Goal: Task Accomplishment & Management: Use online tool/utility

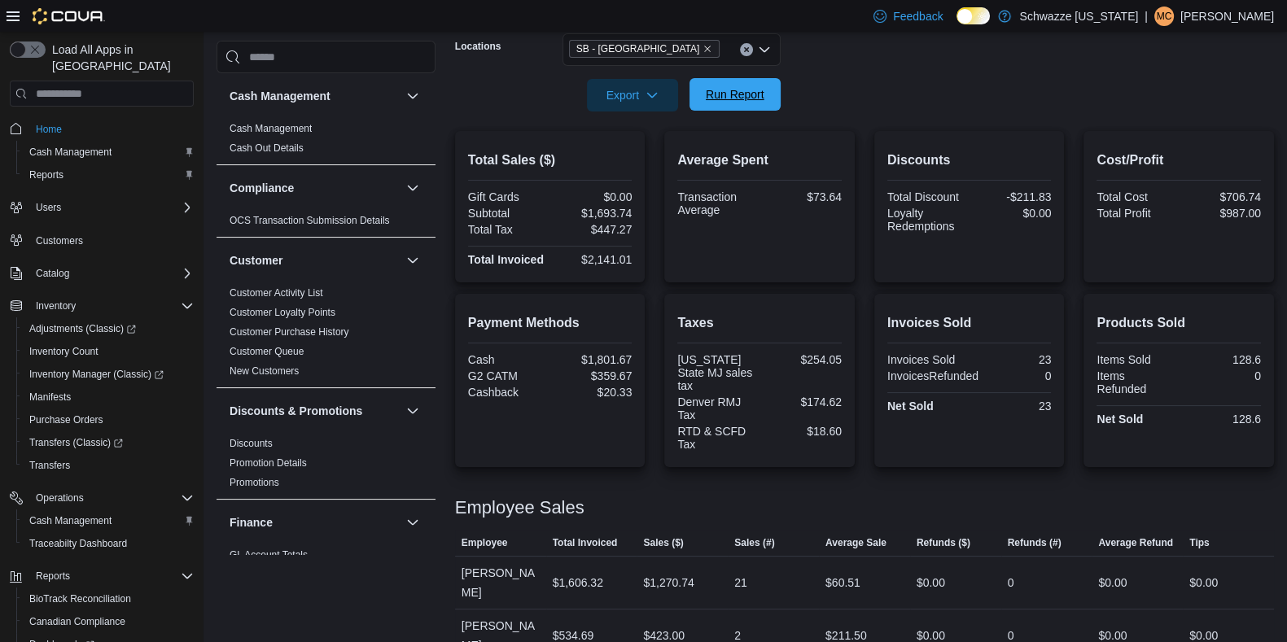
scroll to position [1067, 0]
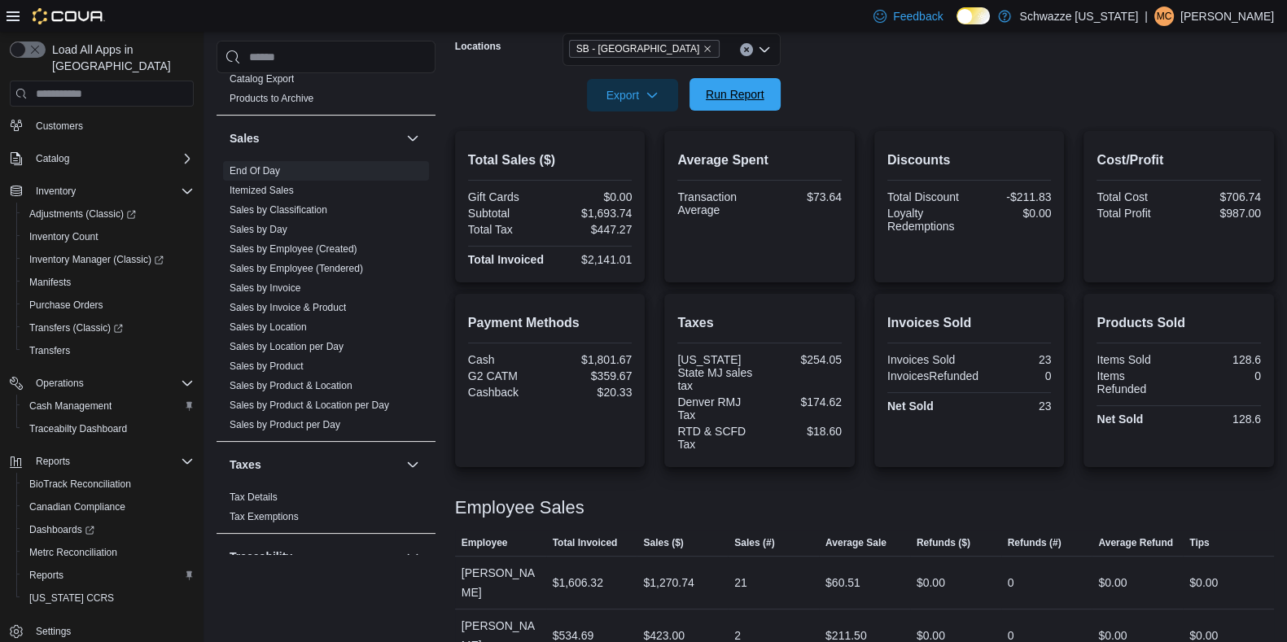
click at [718, 102] on span "Run Report" at bounding box center [735, 94] width 59 height 16
click at [721, 91] on span "Run Report" at bounding box center [735, 94] width 59 height 16
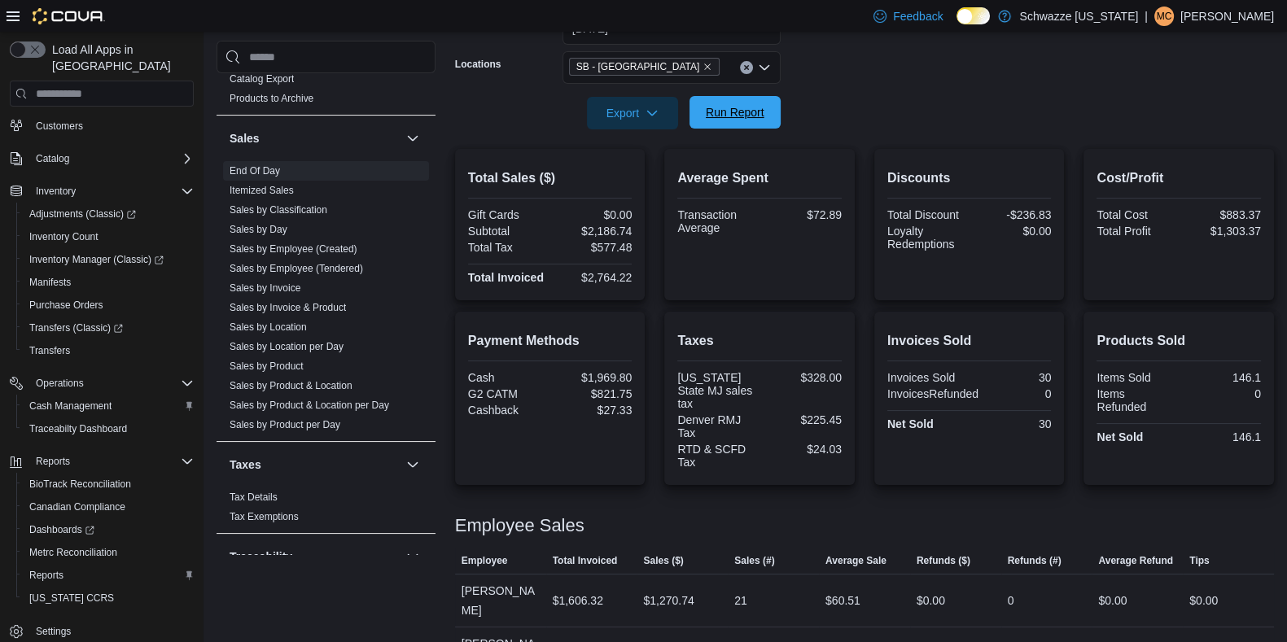
scroll to position [290, 0]
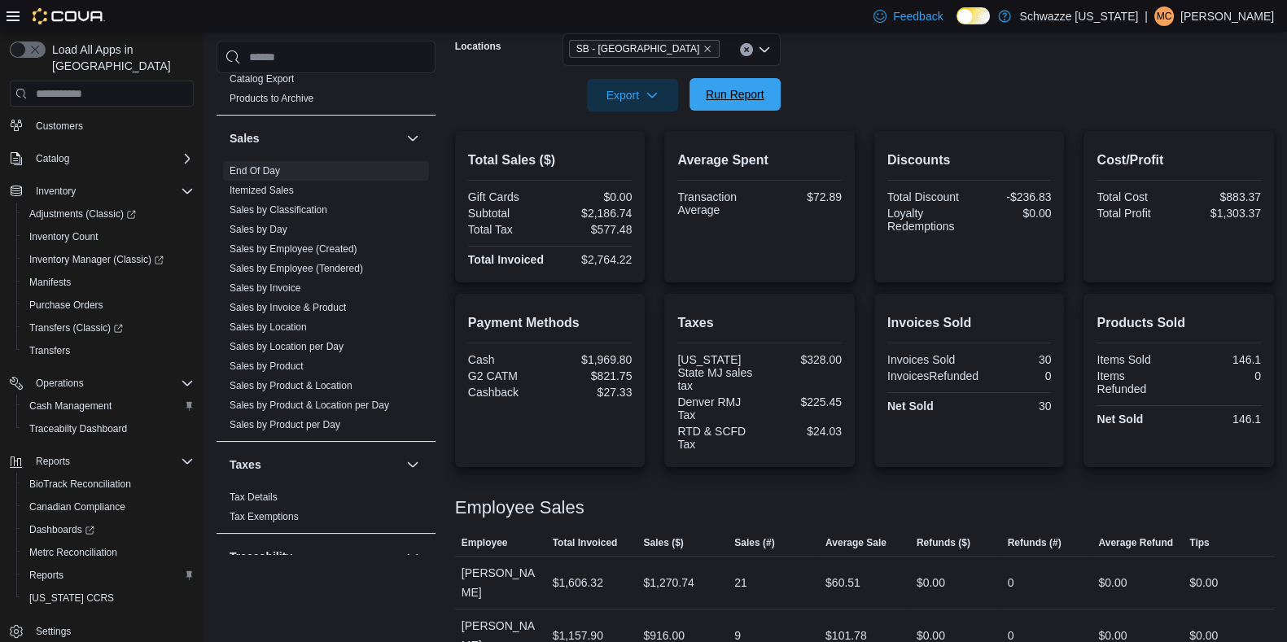
click at [738, 109] on span "Run Report" at bounding box center [735, 94] width 72 height 33
click at [739, 106] on span "Run Report" at bounding box center [735, 94] width 72 height 33
click at [722, 100] on span "Run Report" at bounding box center [735, 94] width 59 height 16
click at [735, 102] on span "Run Report" at bounding box center [735, 94] width 59 height 16
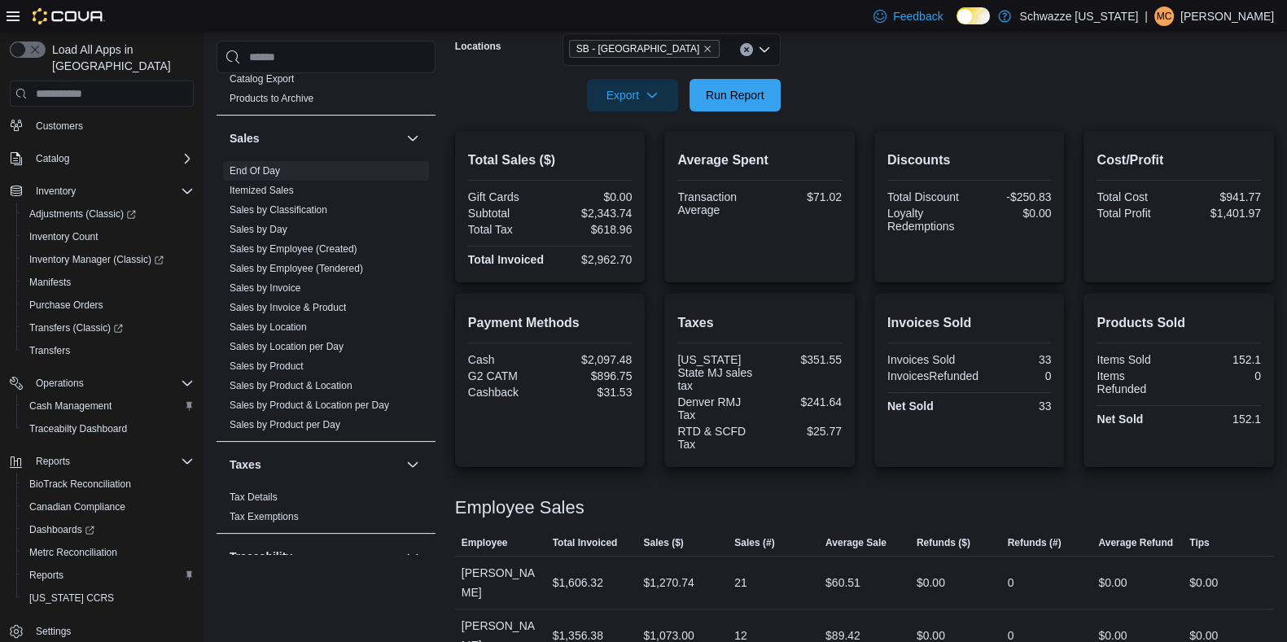
click at [735, 113] on div at bounding box center [864, 122] width 819 height 20
click at [741, 104] on span "Run Report" at bounding box center [735, 94] width 72 height 33
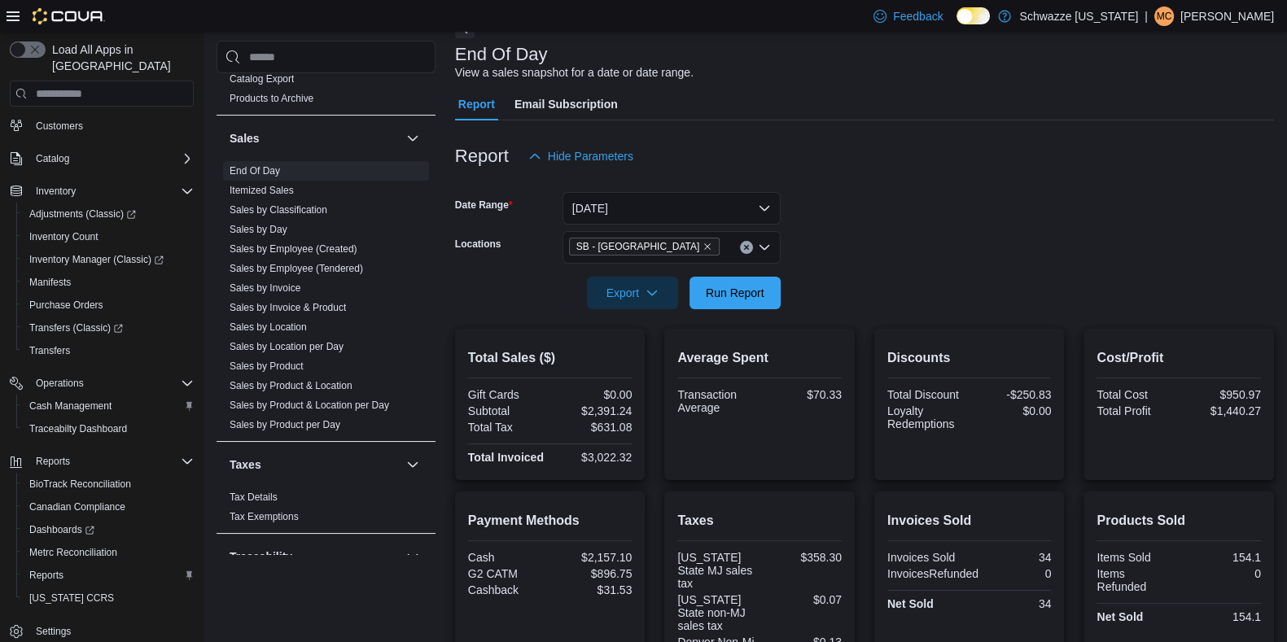
scroll to position [90, 0]
click at [723, 270] on div at bounding box center [864, 271] width 819 height 13
click at [717, 288] on span "Run Report" at bounding box center [735, 294] width 59 height 16
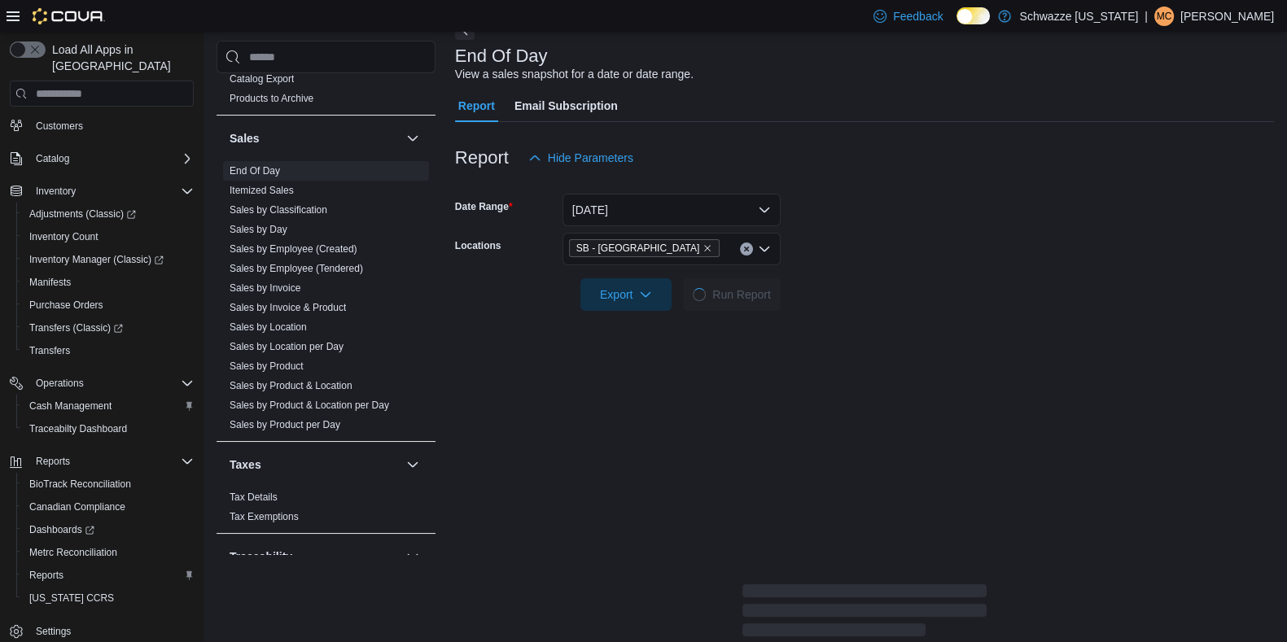
scroll to position [362, 0]
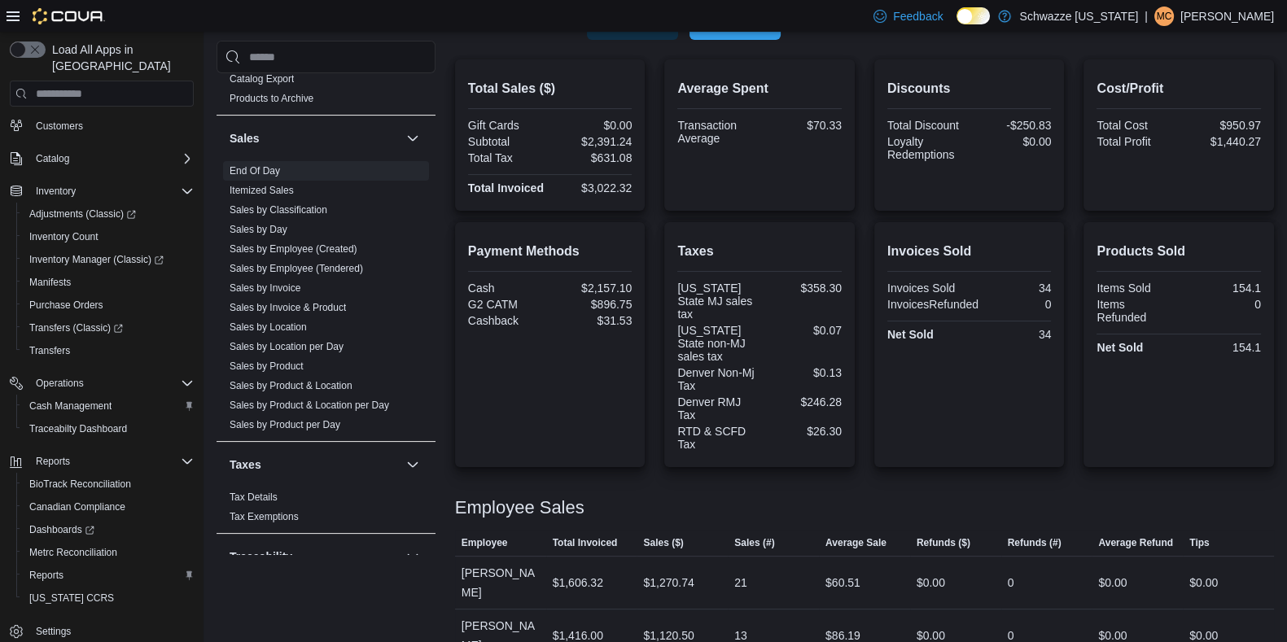
click at [660, 228] on div "Payment Methods Cash $2,157.10 G2 CATM $896.75 Cashback $31.53 Taxes Colorado S…" at bounding box center [864, 344] width 819 height 245
drag, startPoint x: 660, startPoint y: 228, endPoint x: 505, endPoint y: -124, distance: 384.6
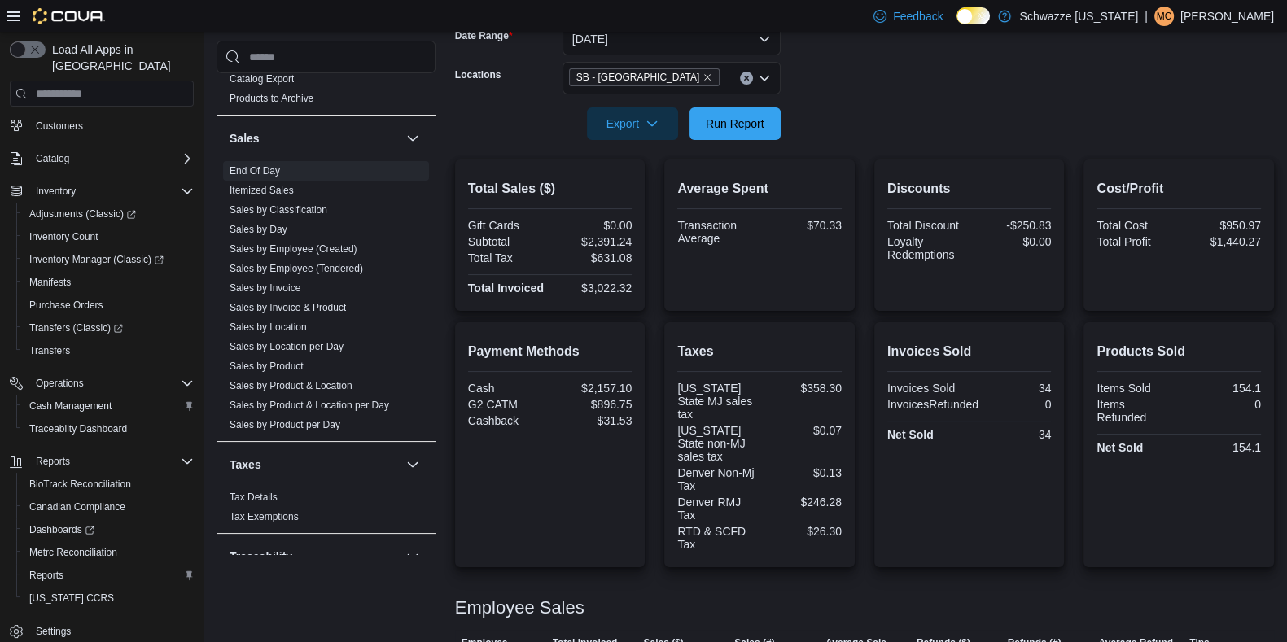
scroll to position [256, 0]
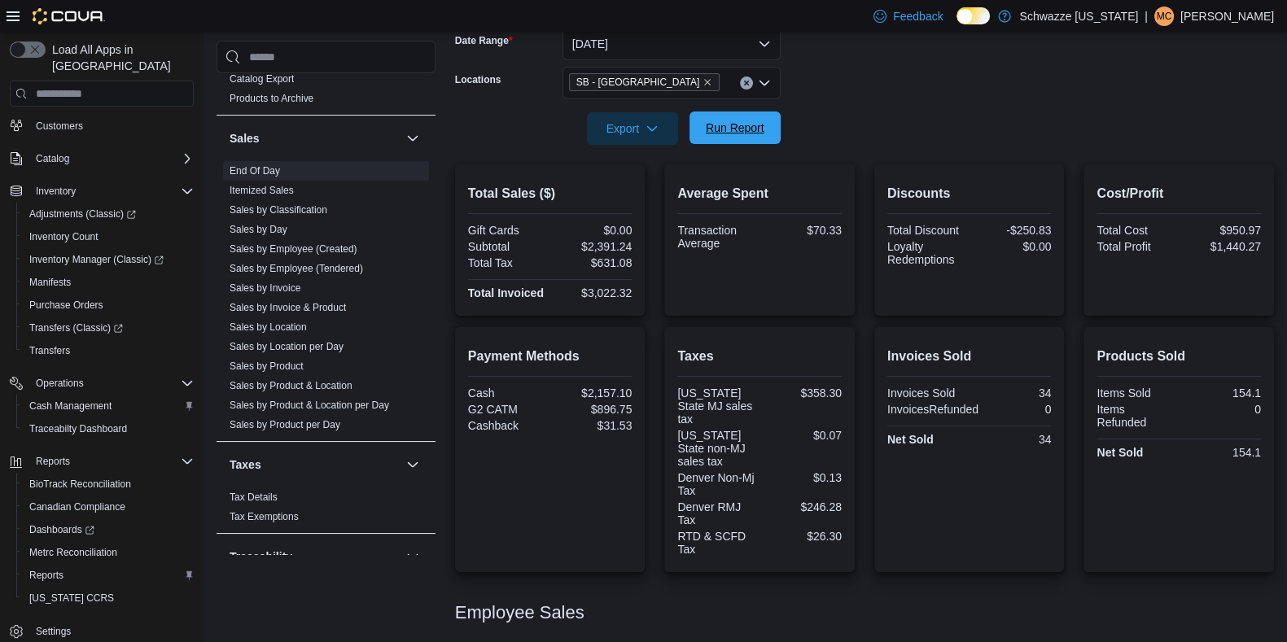
click at [752, 126] on span "Run Report" at bounding box center [735, 128] width 59 height 16
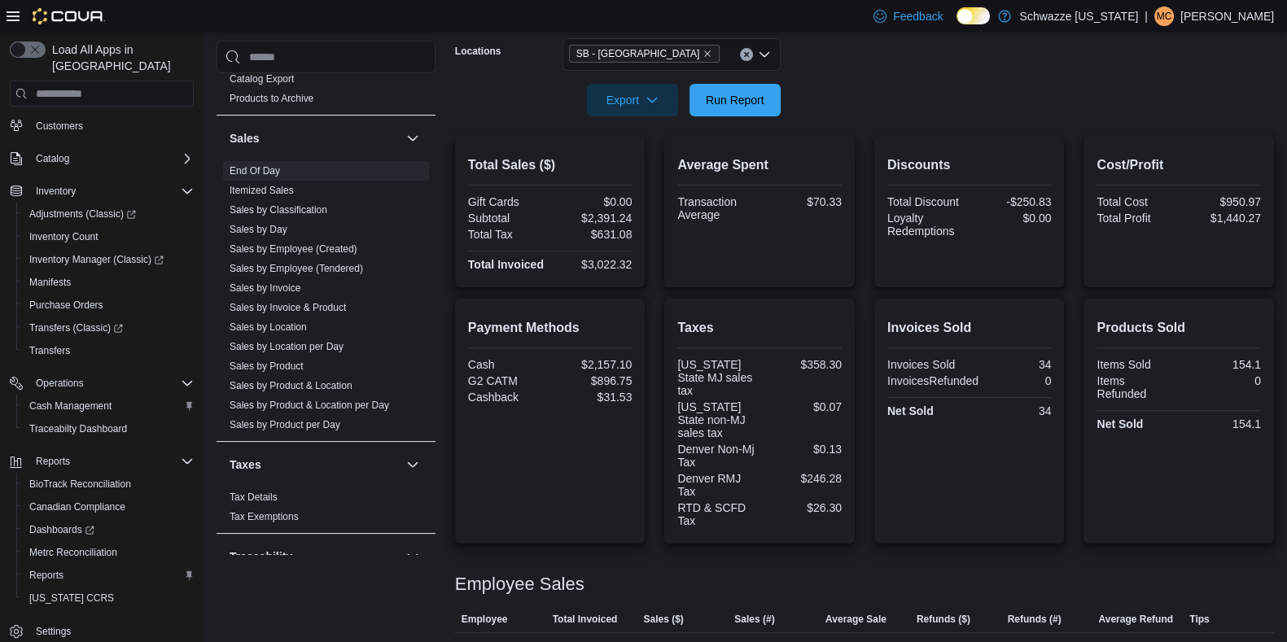
scroll to position [313, 0]
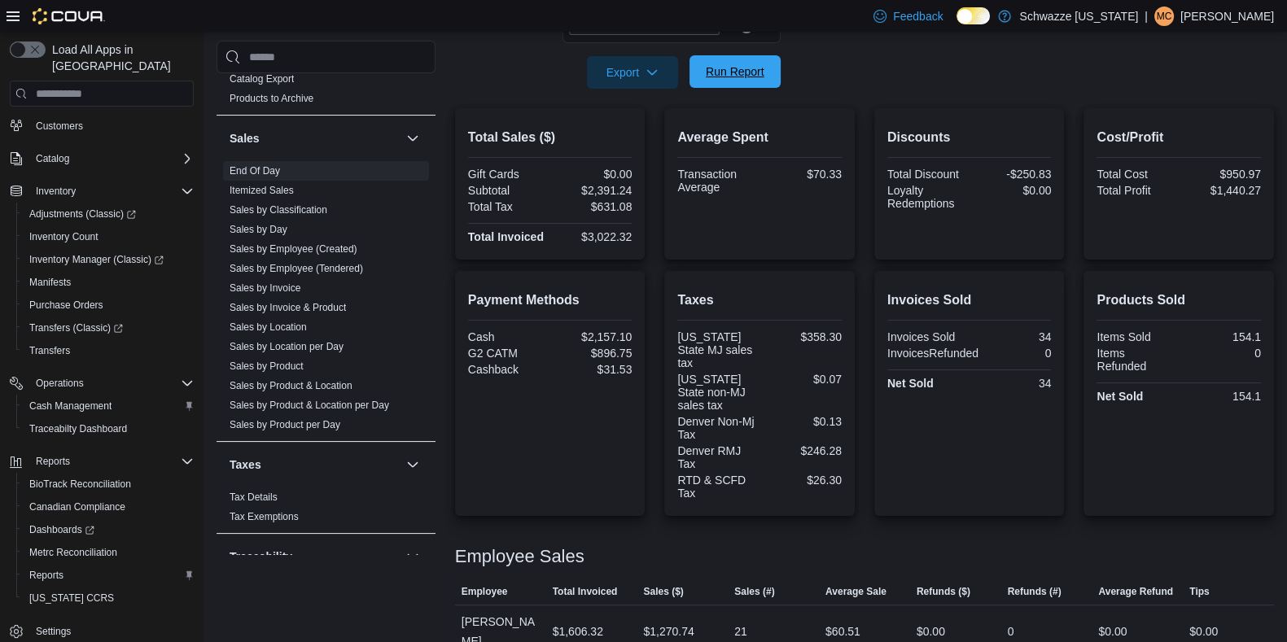
click at [720, 59] on span "Run Report" at bounding box center [735, 71] width 72 height 33
click at [726, 85] on span "Run Report" at bounding box center [735, 71] width 72 height 33
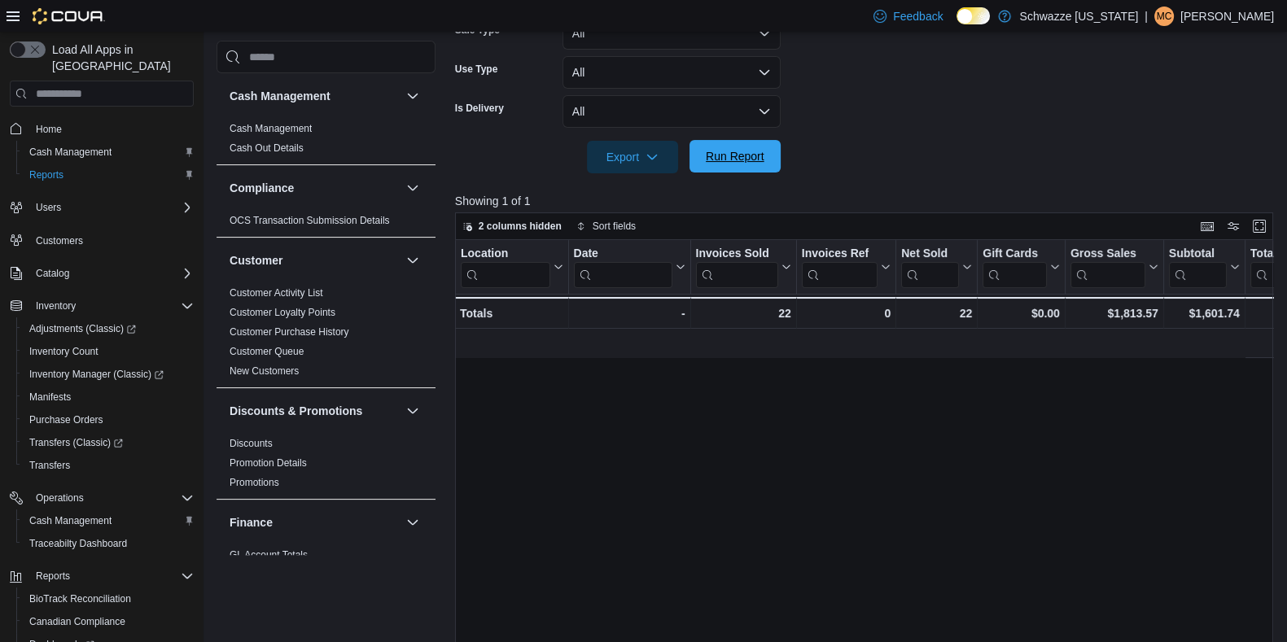
scroll to position [0, 965]
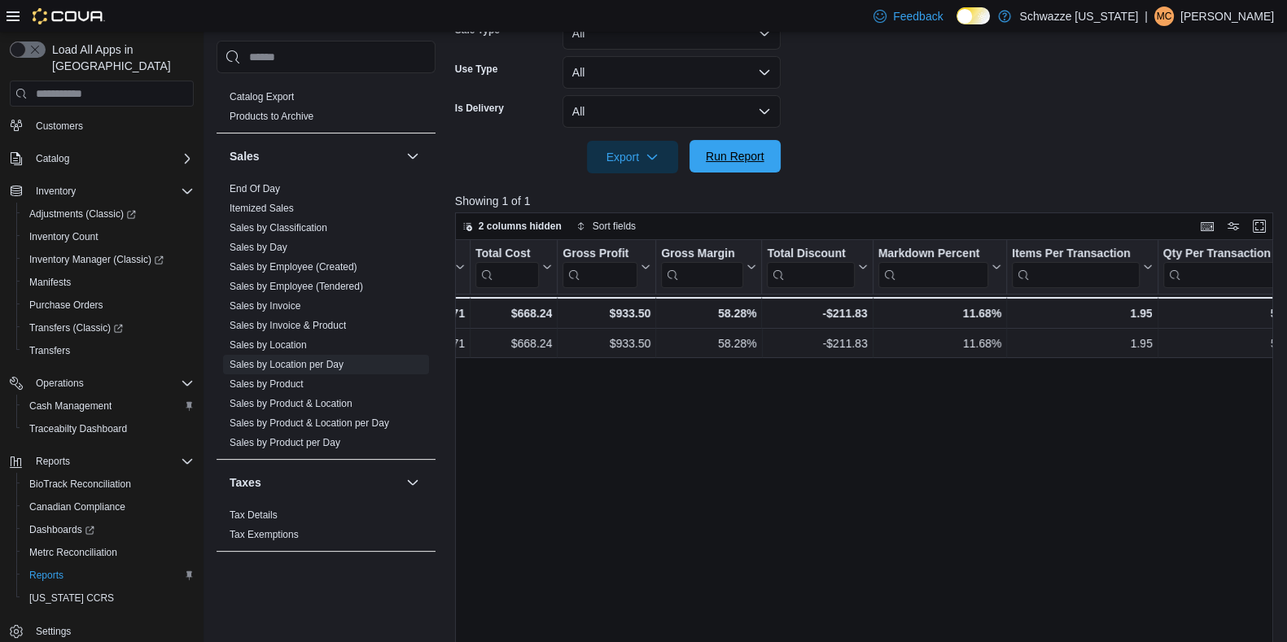
click at [765, 167] on span "Run Report" at bounding box center [735, 156] width 72 height 33
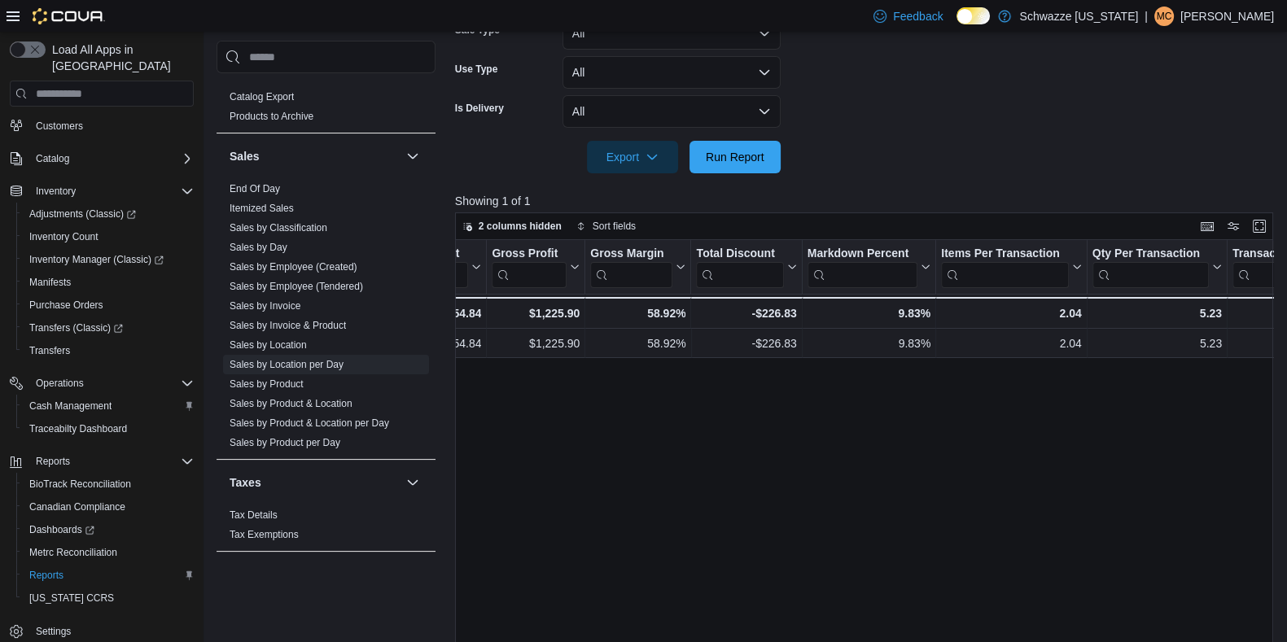
scroll to position [0, 1037]
click at [739, 160] on span "Run Report" at bounding box center [735, 156] width 59 height 16
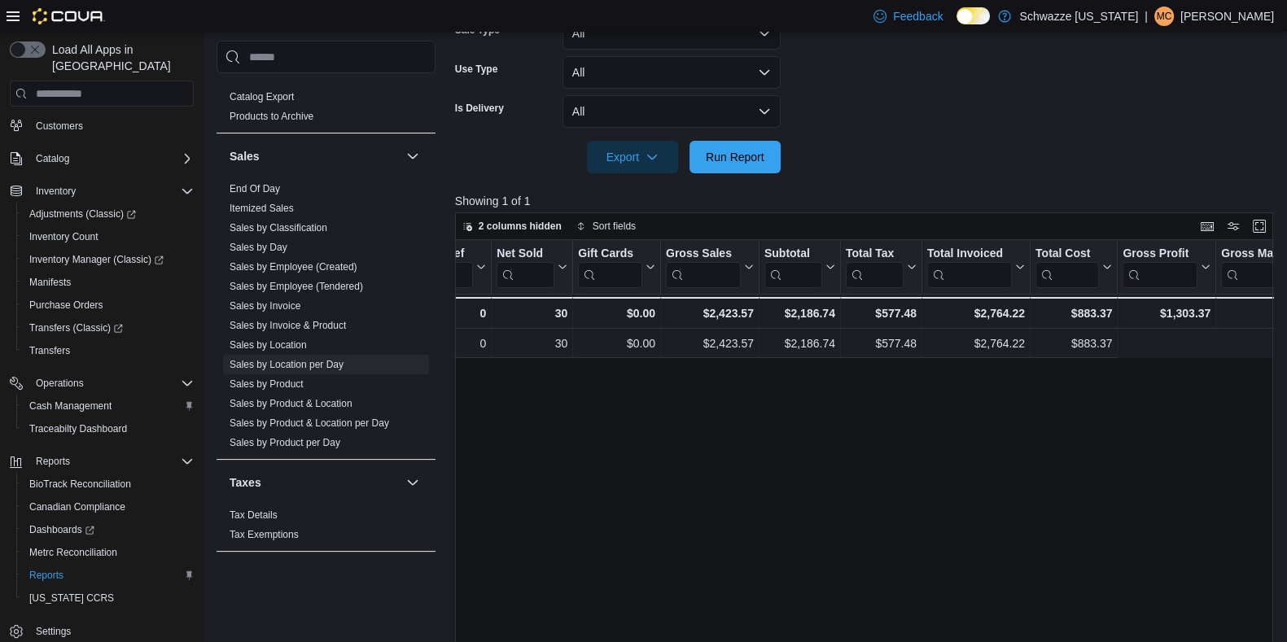
scroll to position [0, 0]
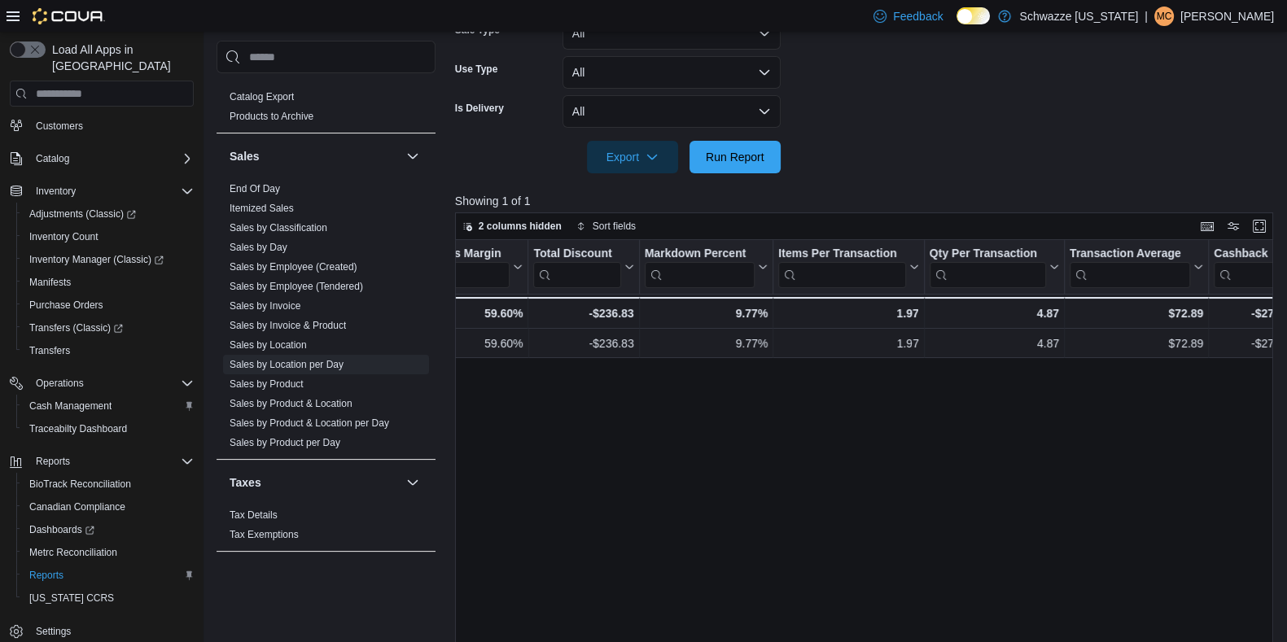
scroll to position [0, 1242]
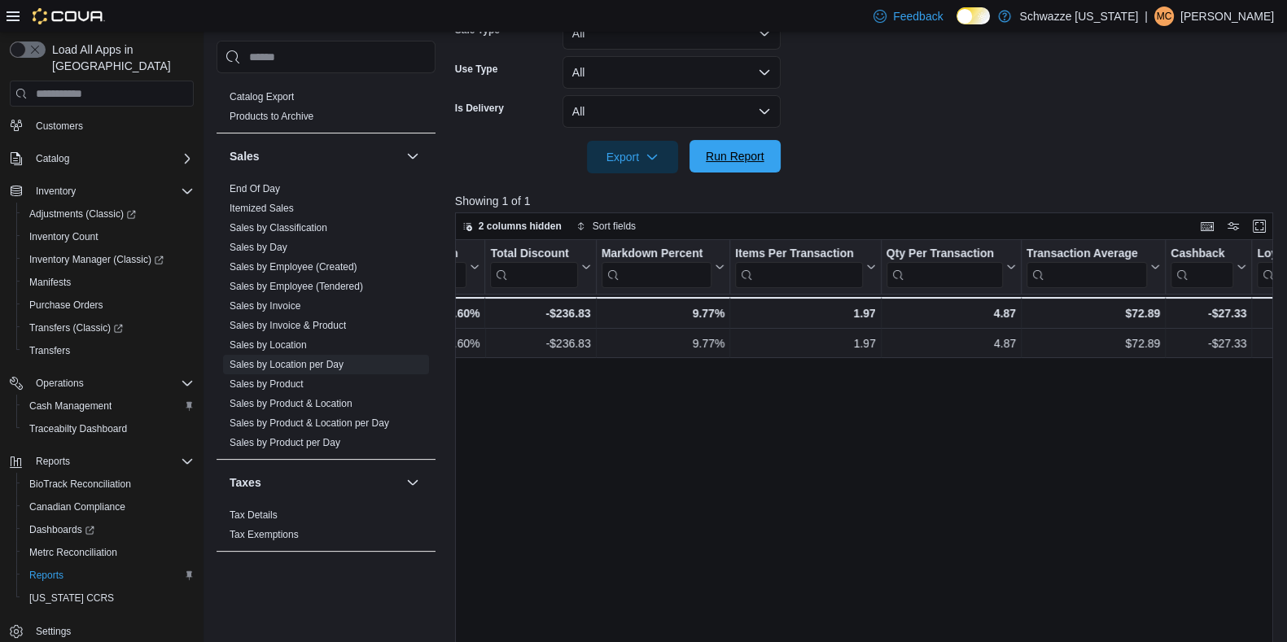
click at [741, 164] on span "Run Report" at bounding box center [735, 156] width 72 height 33
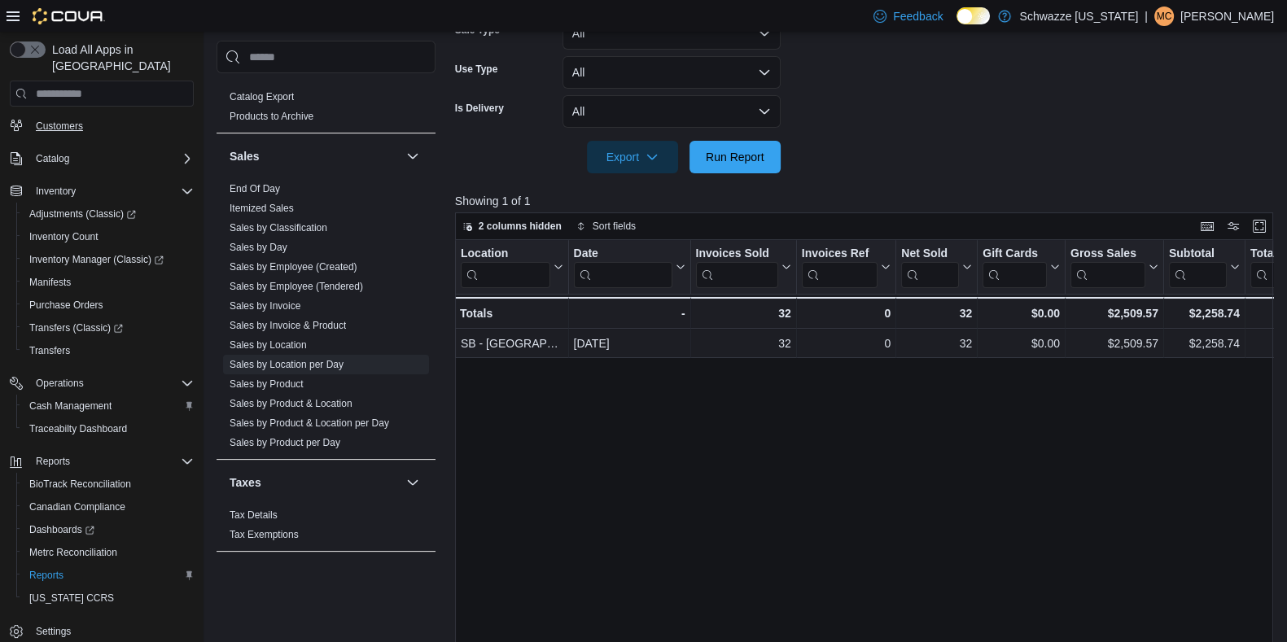
scroll to position [0, 0]
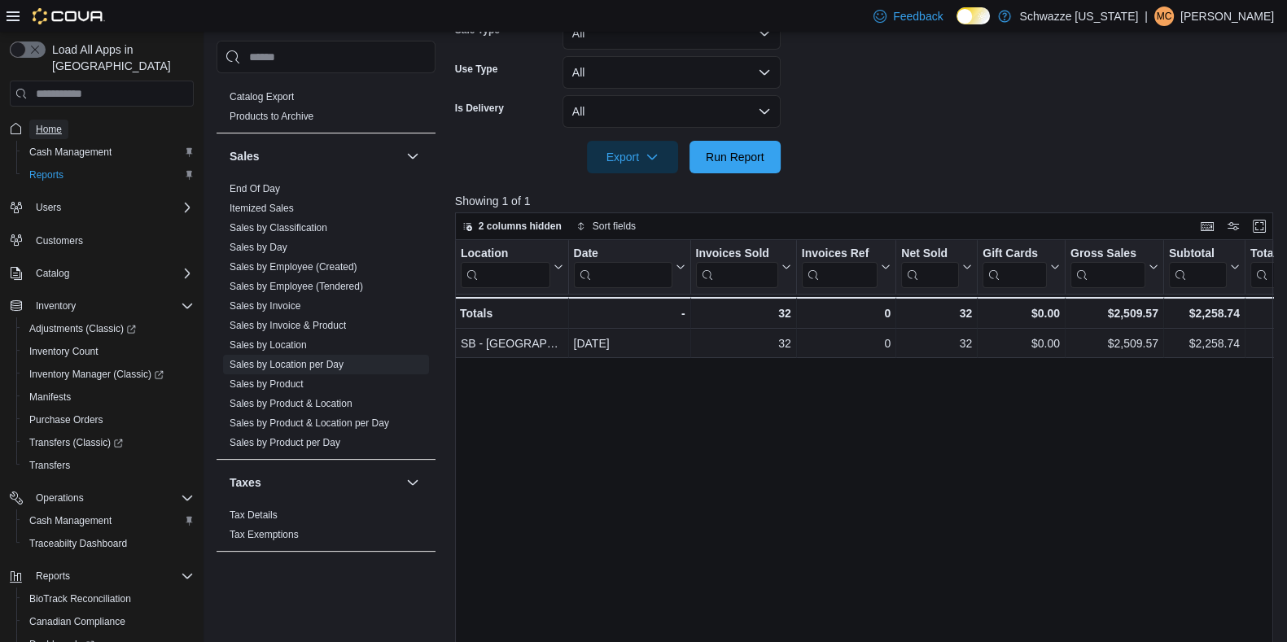
click at [60, 123] on span "Home" at bounding box center [49, 129] width 26 height 13
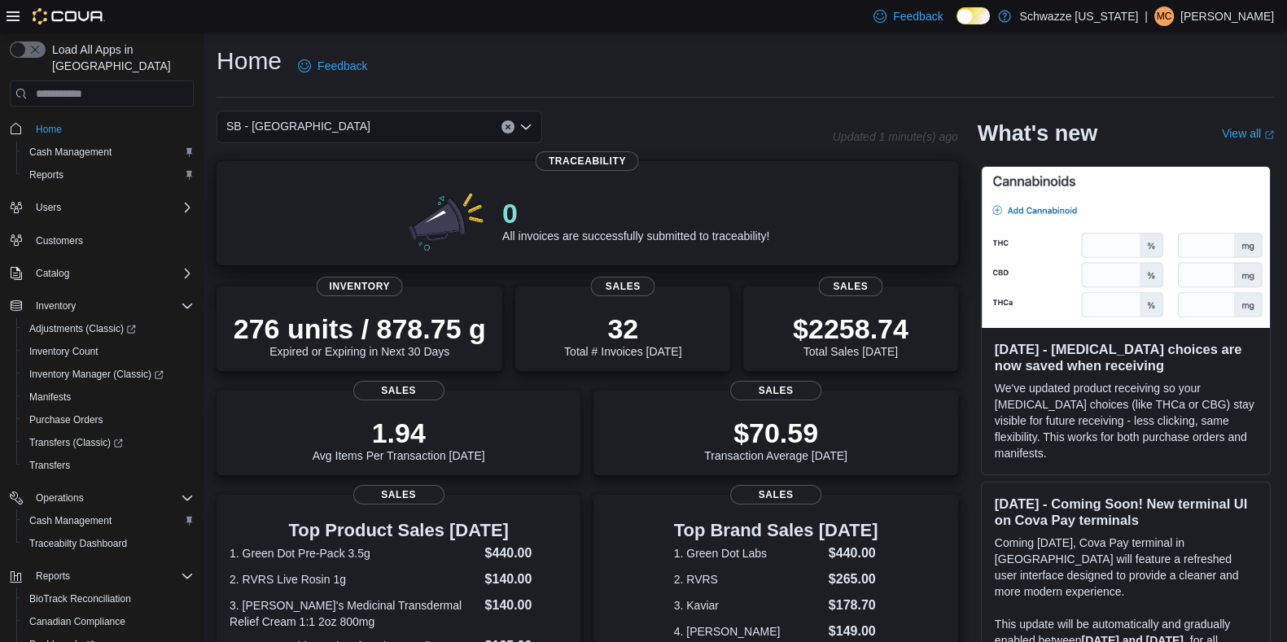
click at [559, 223] on p "0" at bounding box center [635, 213] width 267 height 33
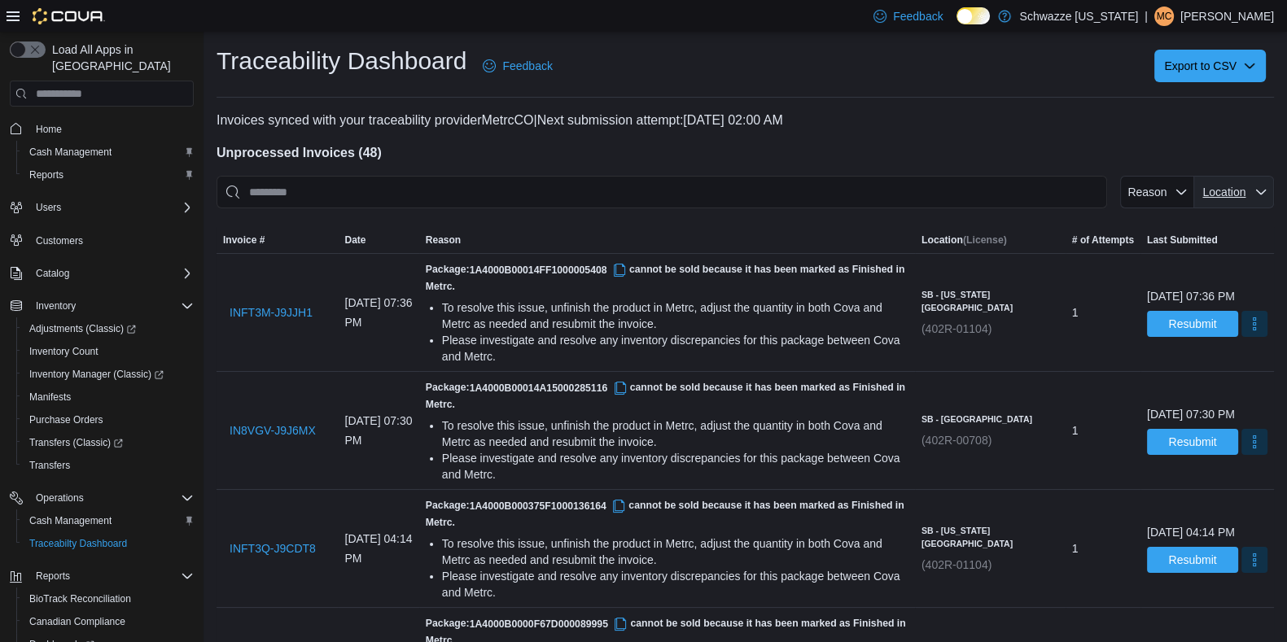
click at [1226, 187] on span "Location" at bounding box center [1224, 192] width 43 height 13
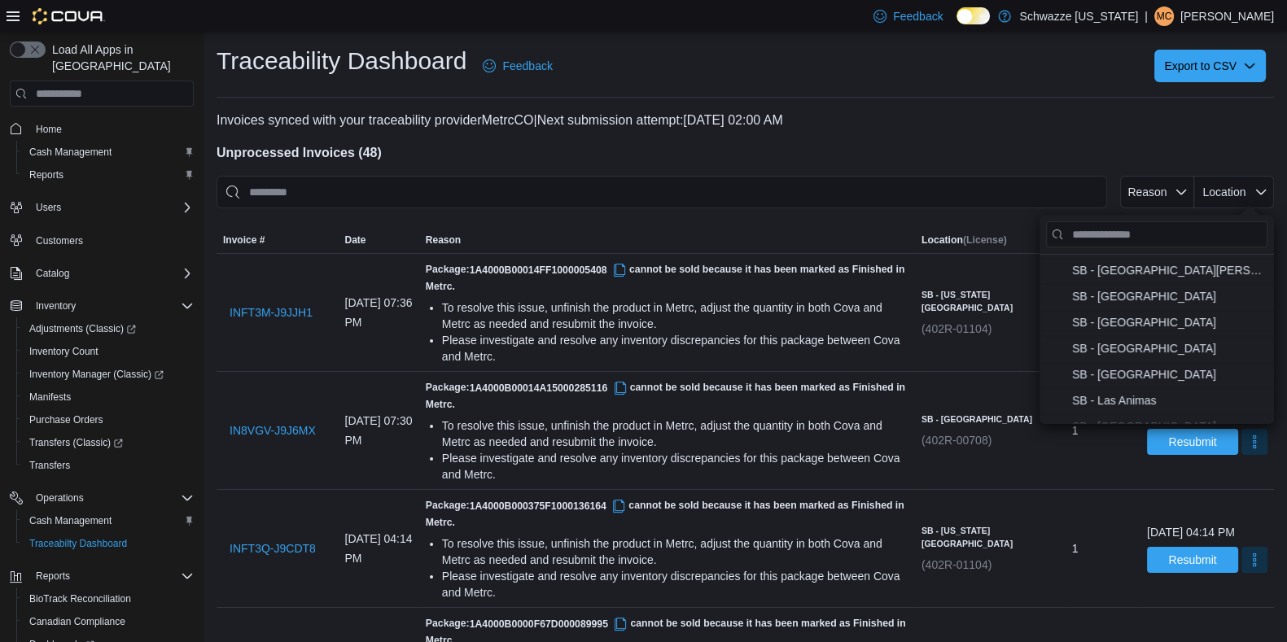
scroll to position [417, 0]
click at [1132, 343] on span "SB - Highlands . To check this option, press Enter." at bounding box center [1149, 346] width 155 height 20
type input "**********"
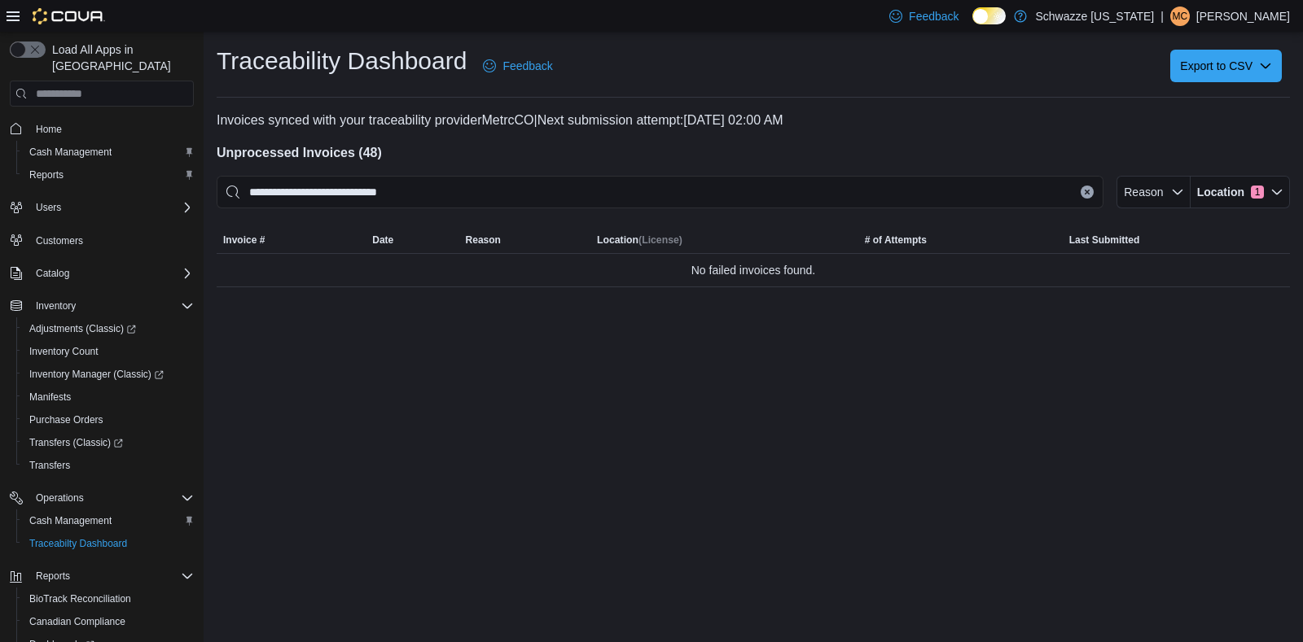
click at [830, 356] on div "**********" at bounding box center [753, 337] width 1099 height 611
click at [31, 120] on link "Home" at bounding box center [48, 130] width 39 height 20
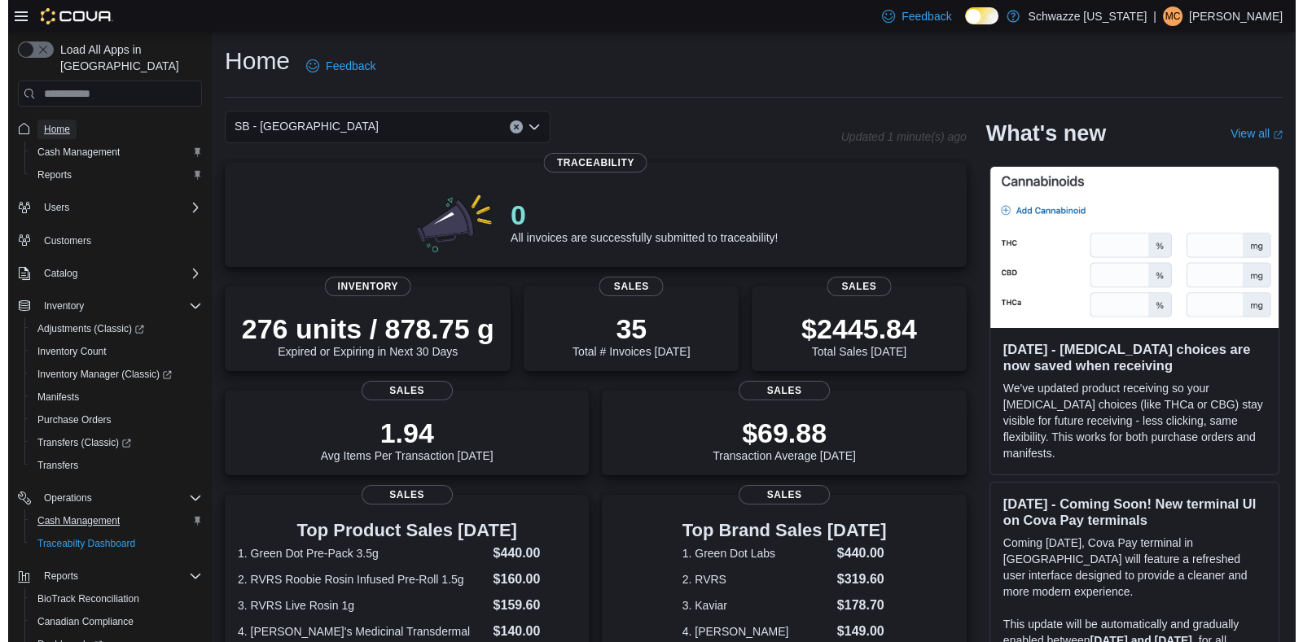
scroll to position [115, 0]
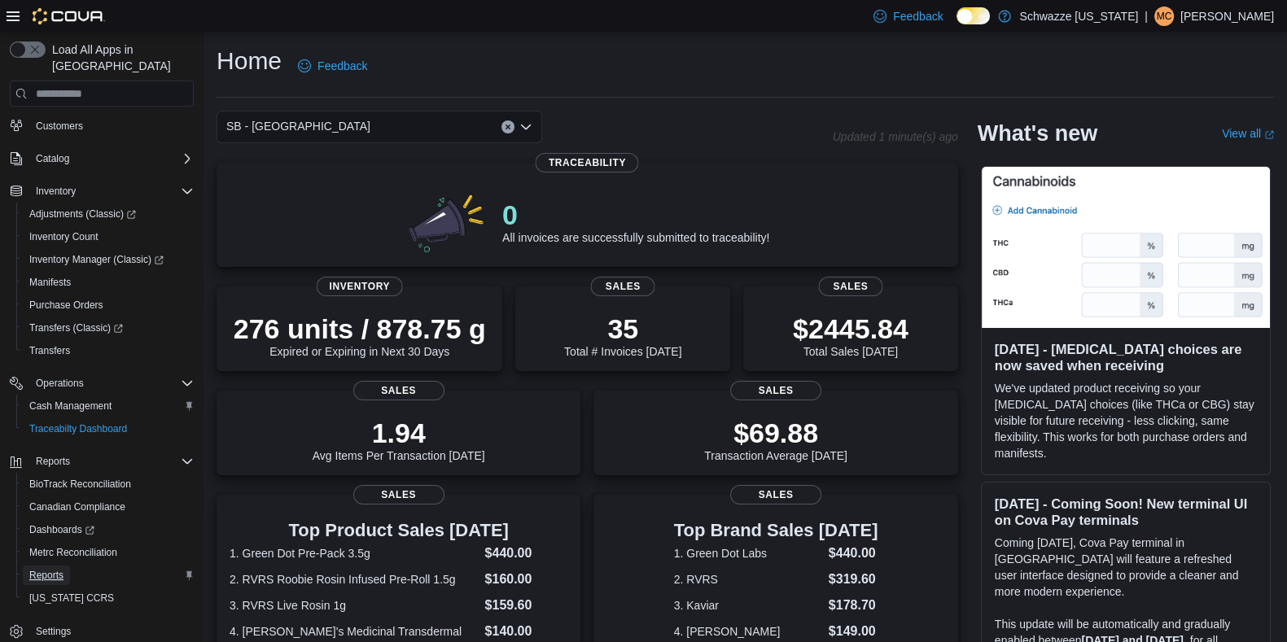
click at [51, 569] on span "Reports" at bounding box center [46, 575] width 34 height 13
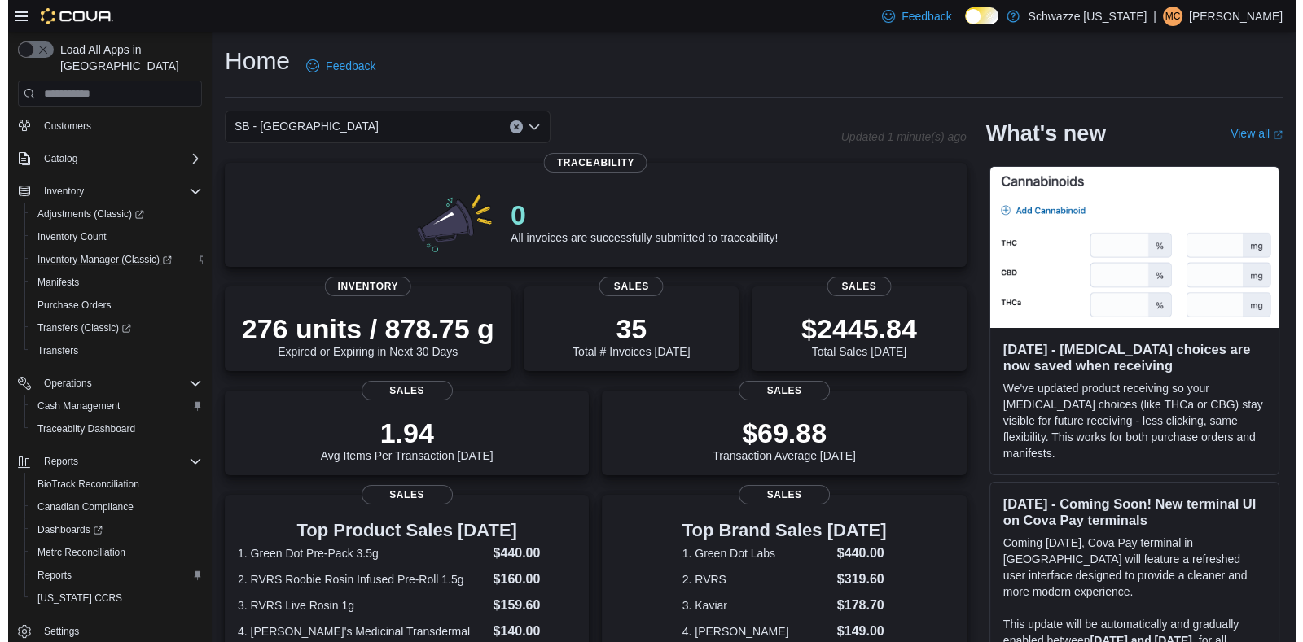
scroll to position [115, 0]
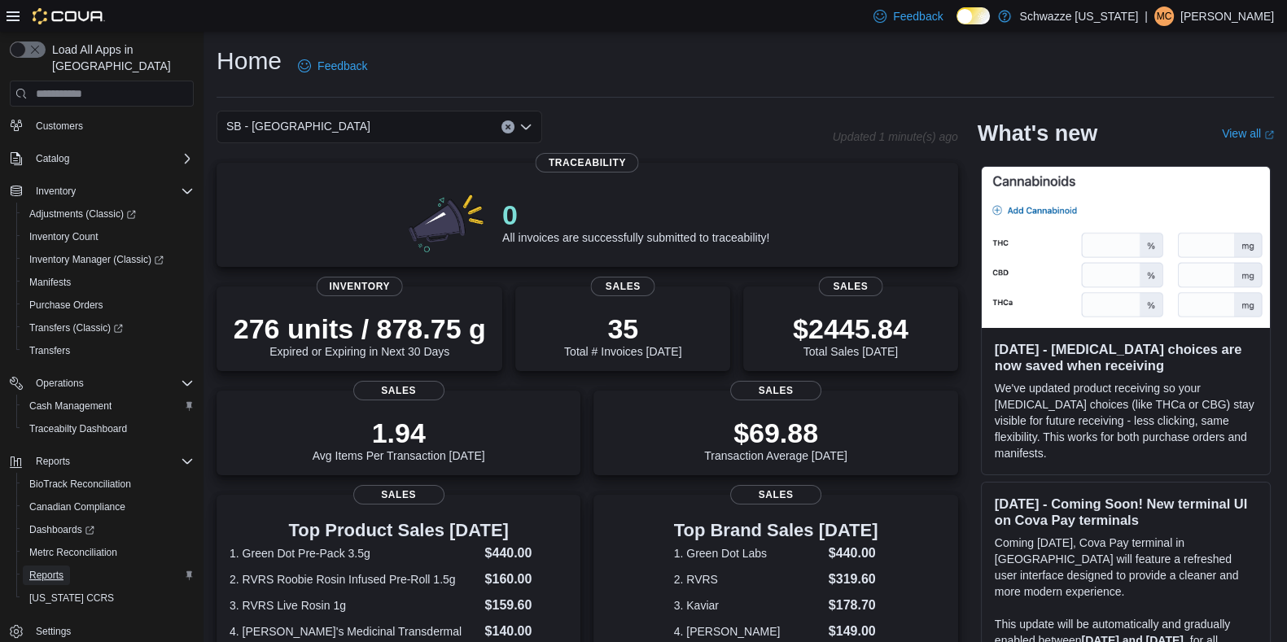
click at [57, 569] on span "Reports" at bounding box center [46, 575] width 34 height 13
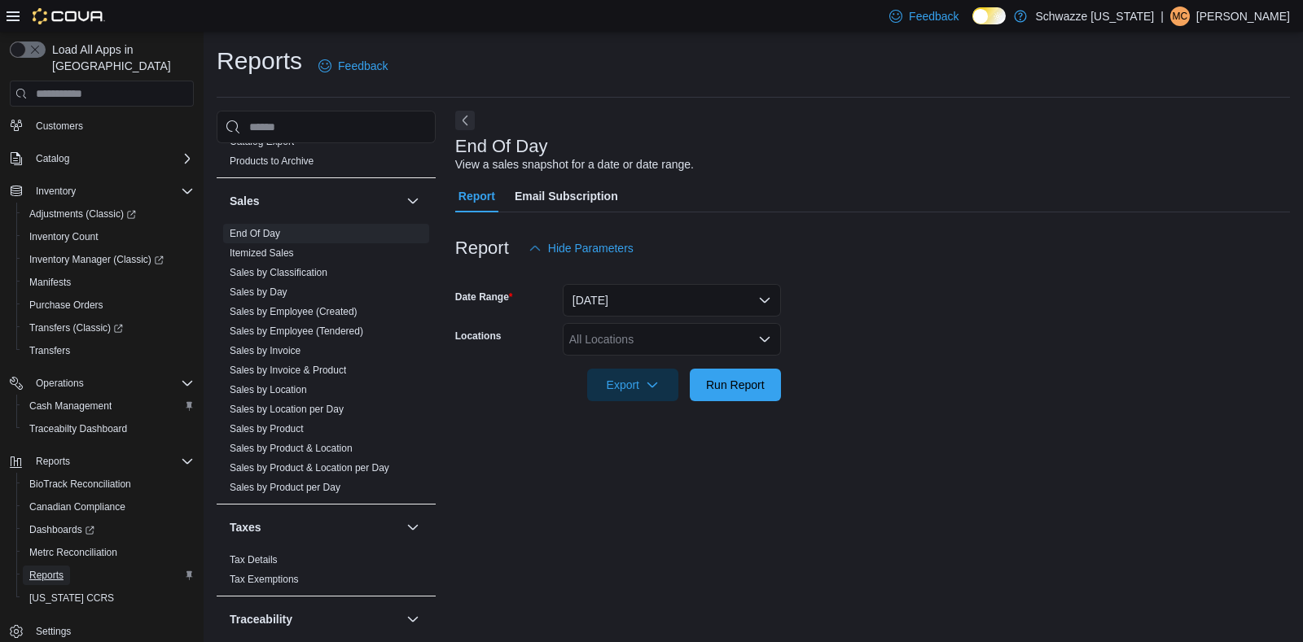
scroll to position [1093, 0]
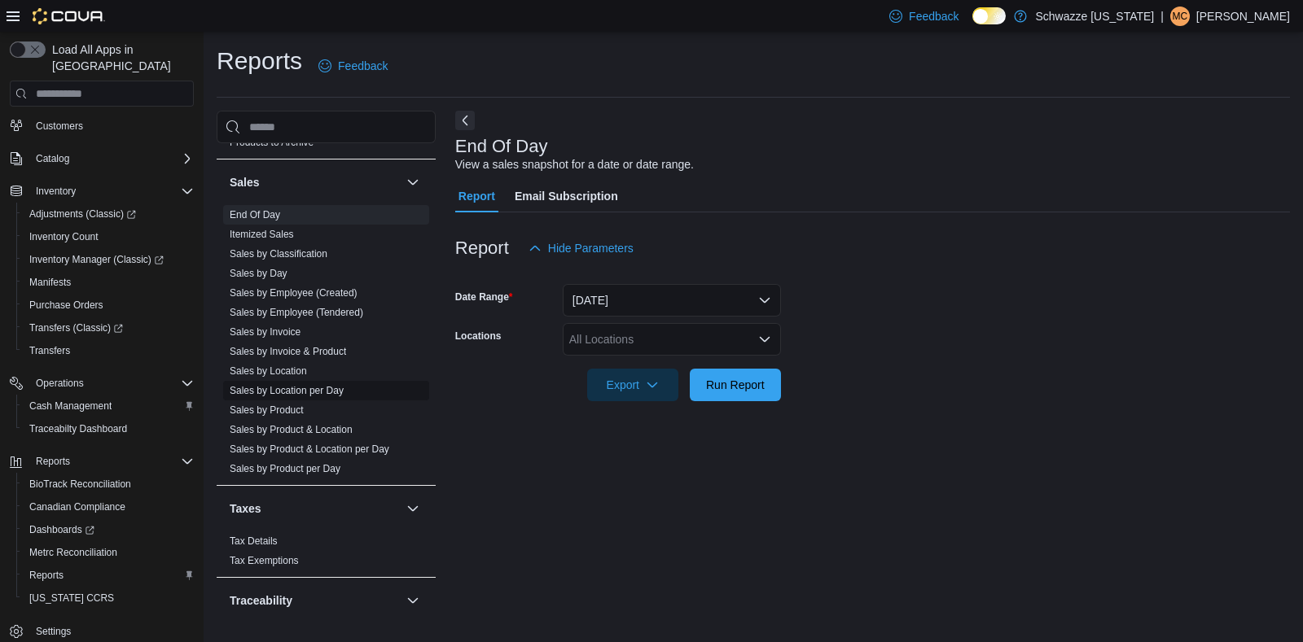
click at [339, 389] on link "Sales by Location per Day" at bounding box center [287, 390] width 114 height 11
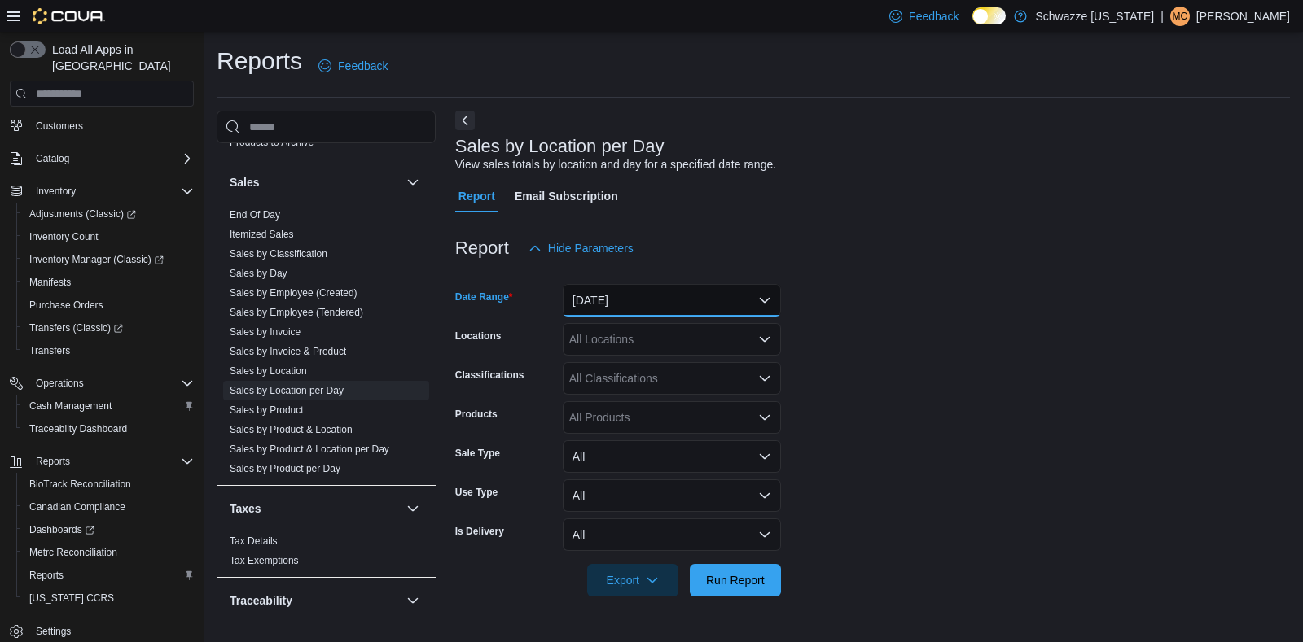
click at [692, 305] on button "[DATE]" at bounding box center [672, 300] width 218 height 33
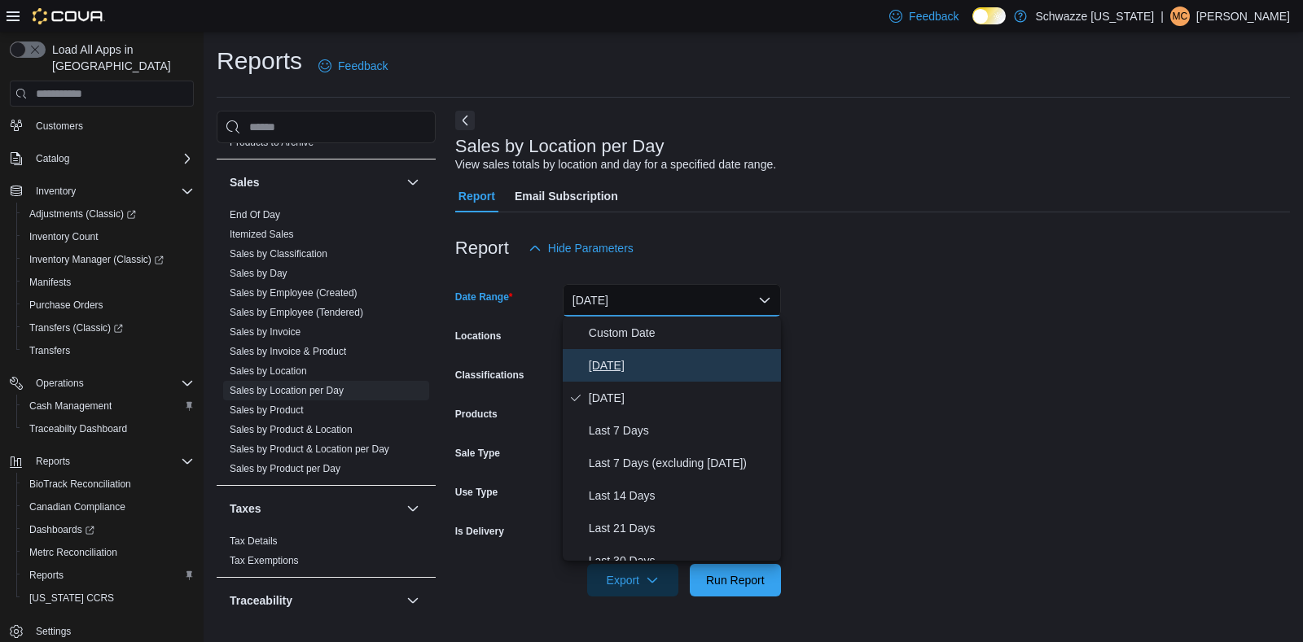
click at [626, 357] on span "[DATE]" at bounding box center [682, 366] width 186 height 20
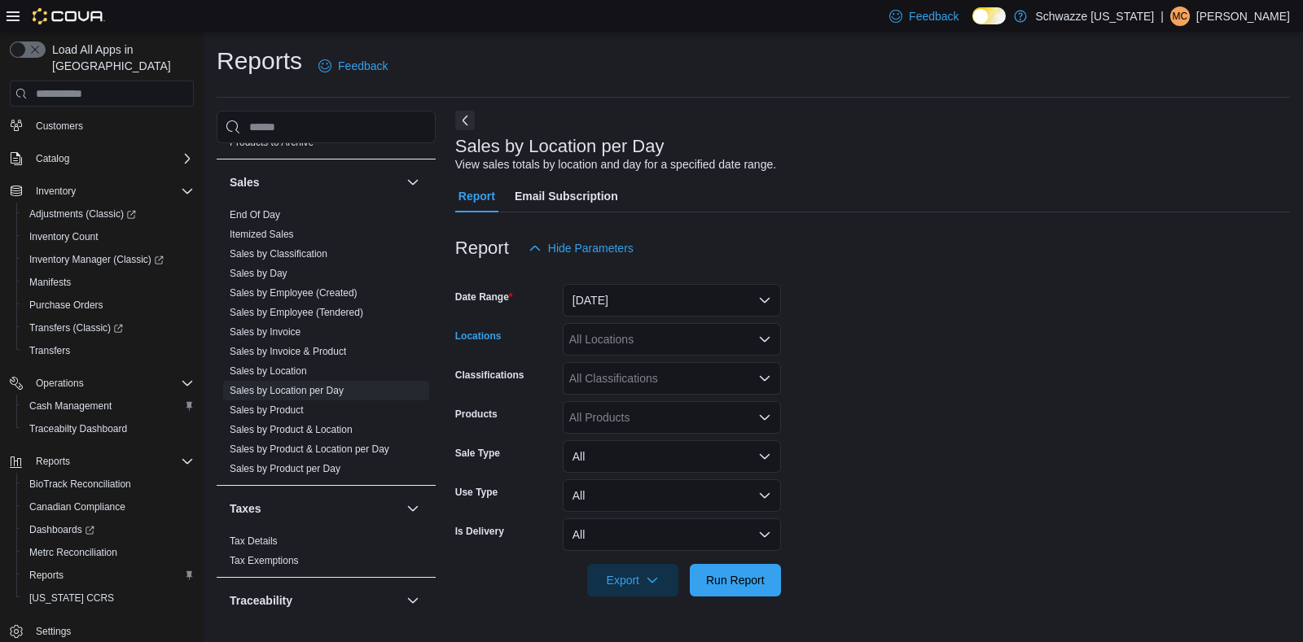
click at [639, 348] on div "All Locations" at bounding box center [672, 339] width 218 height 33
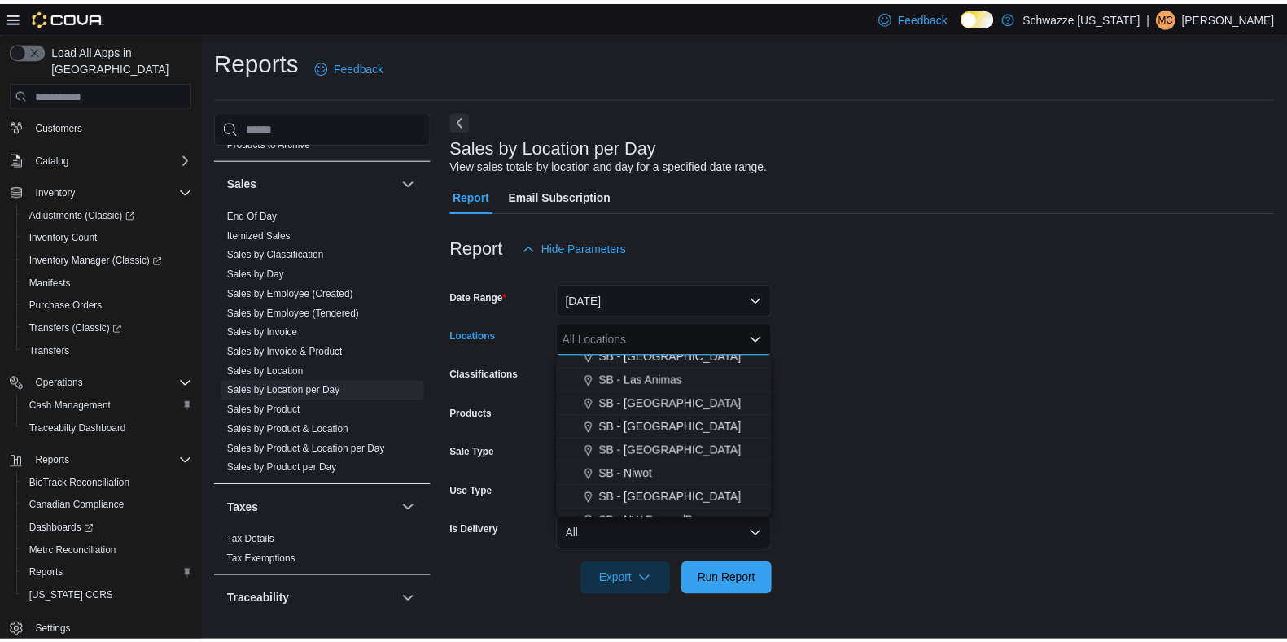
scroll to position [502, 0]
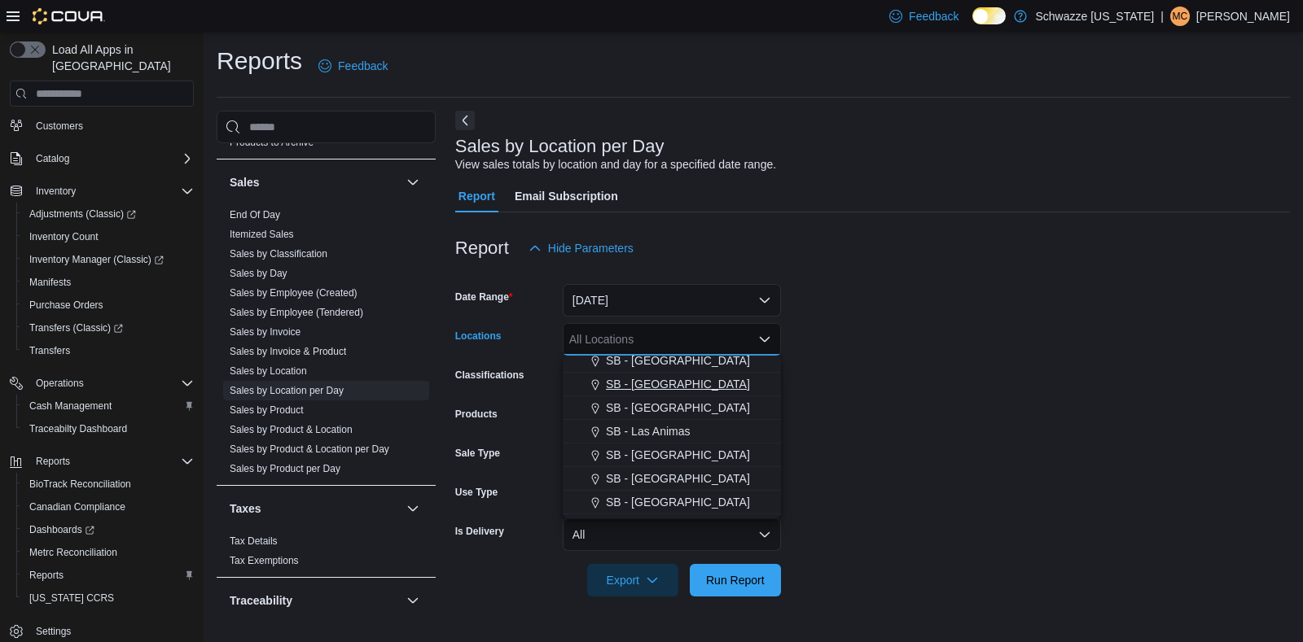
click at [665, 388] on span "SB - [GEOGRAPHIC_DATA]" at bounding box center [678, 384] width 144 height 16
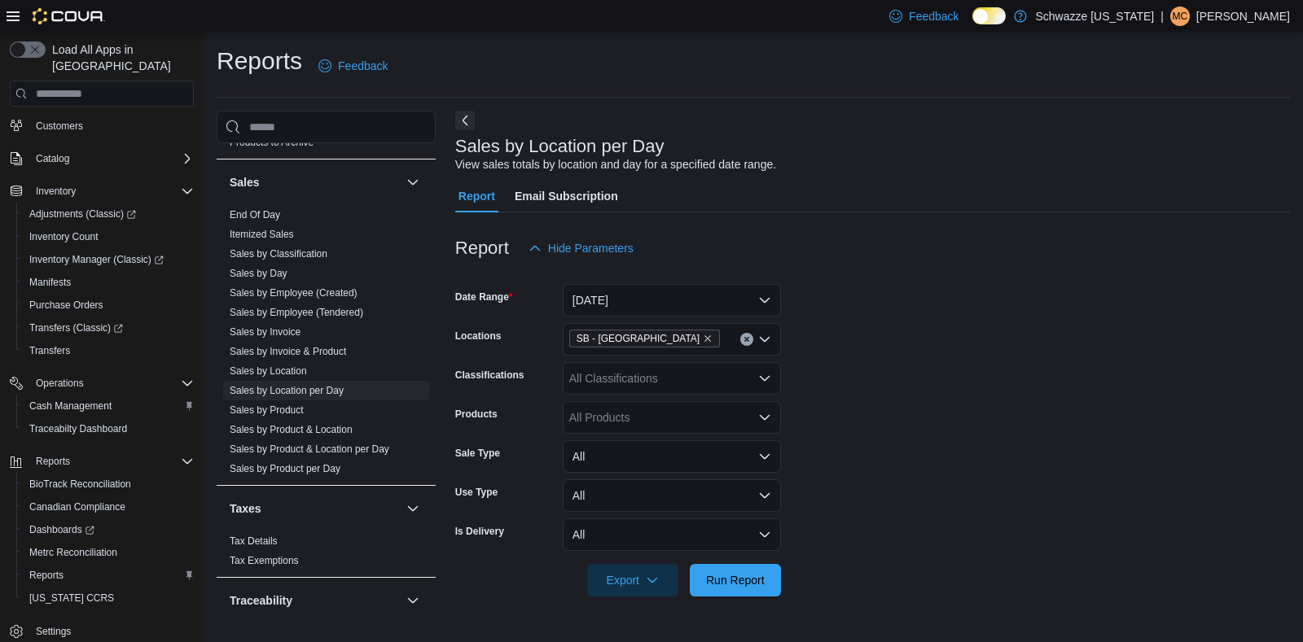
click at [815, 504] on form "Date Range [DATE] Locations SB - Highlands Classifications All Classifications …" at bounding box center [872, 431] width 835 height 332
click at [731, 570] on span "Run Report" at bounding box center [735, 579] width 72 height 33
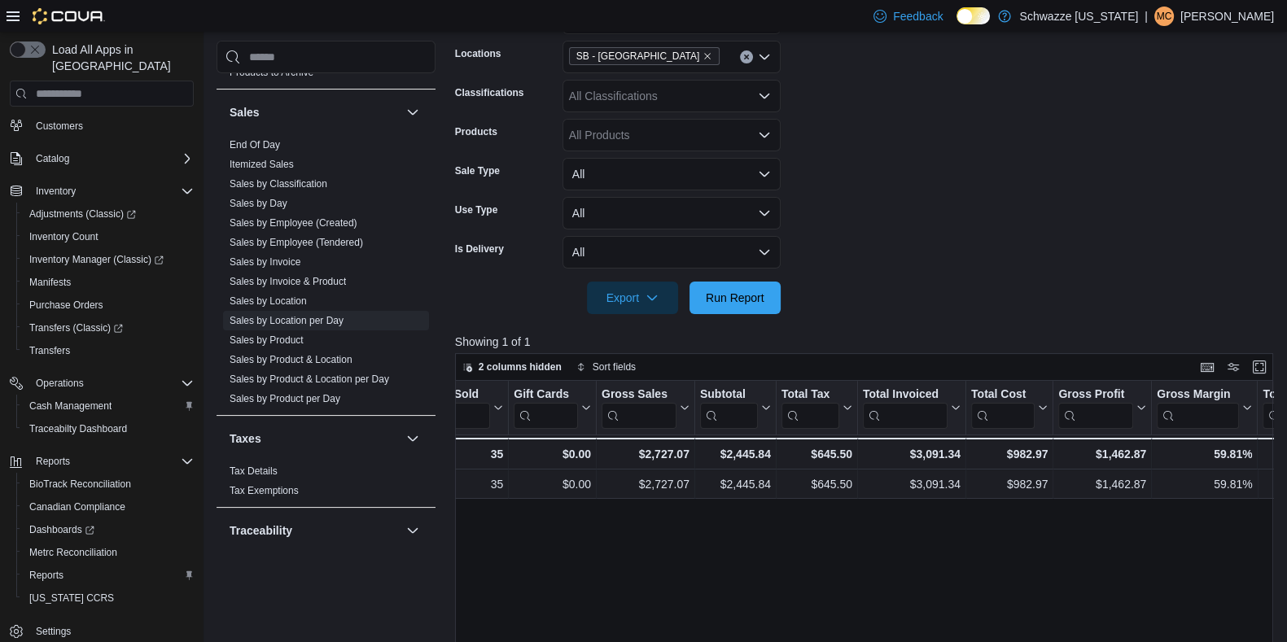
scroll to position [0, 420]
